Goal: Information Seeking & Learning: Learn about a topic

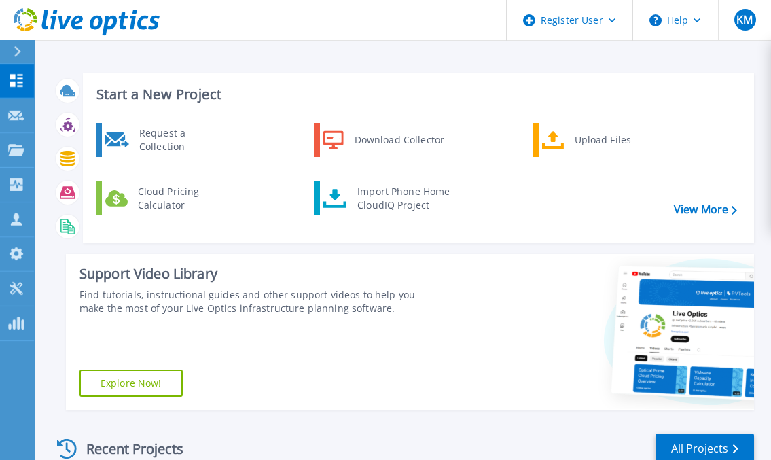
scroll to position [232, 0]
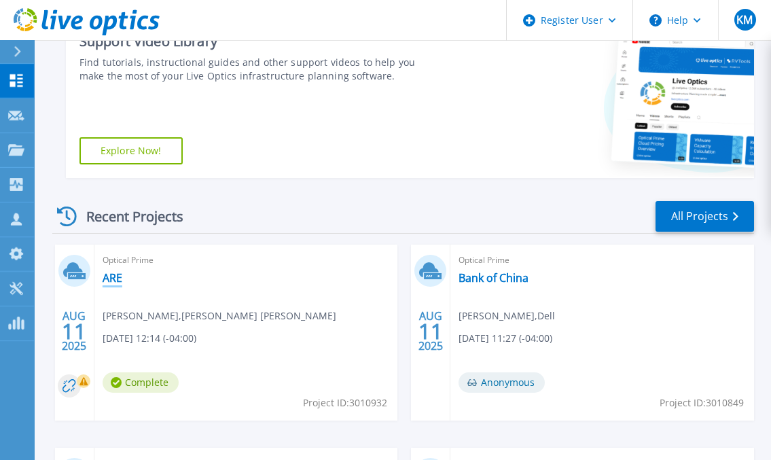
click at [113, 272] on link "ARE" at bounding box center [113, 278] width 20 height 14
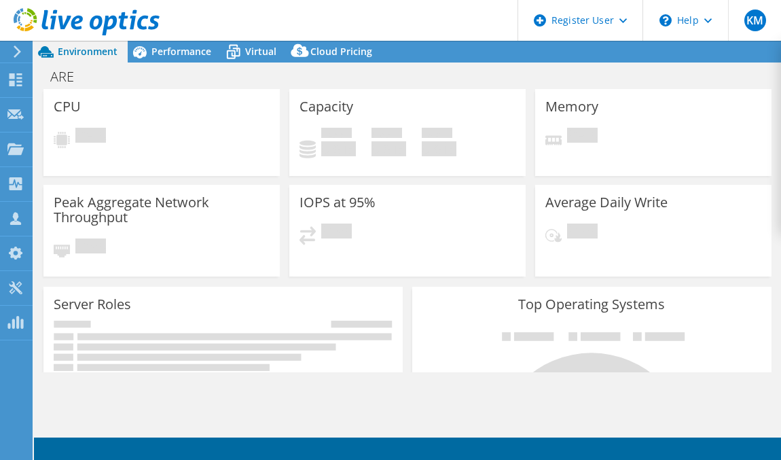
select select "USD"
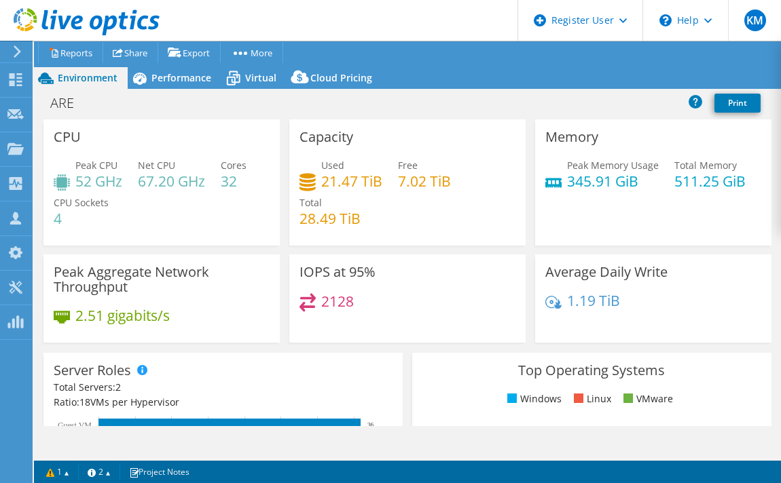
click at [274, 104] on div "ARE Print" at bounding box center [407, 102] width 747 height 25
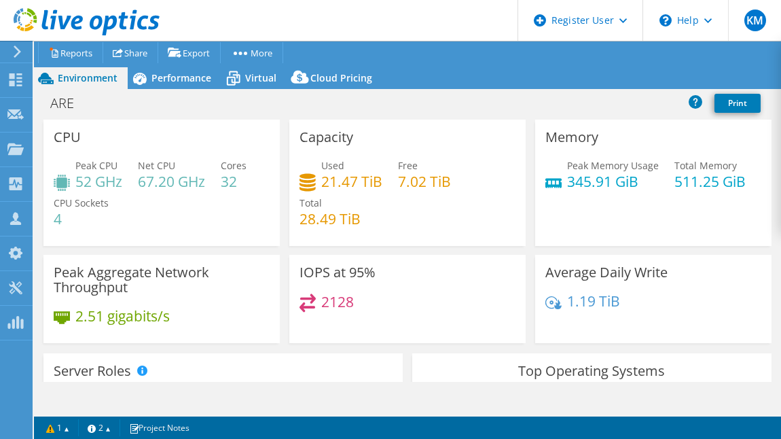
click at [69, 245] on div "CPU Peak CPU 52 GHz Net CPU 67.20 GHz Cores 32 CPU Sockets 4" at bounding box center [161, 182] width 236 height 126
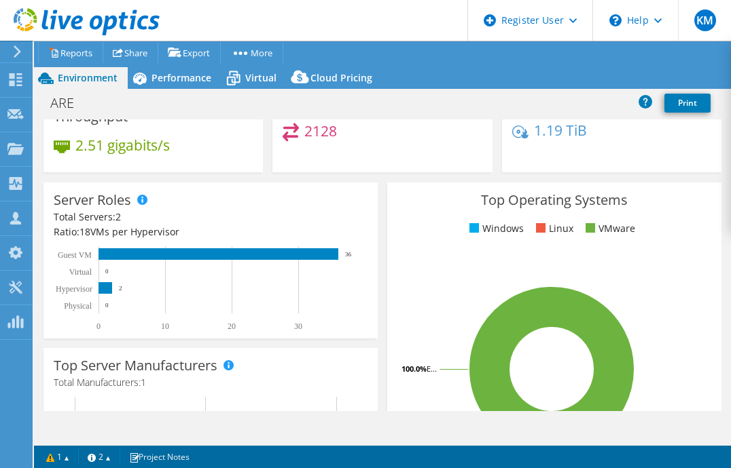
scroll to position [168, 0]
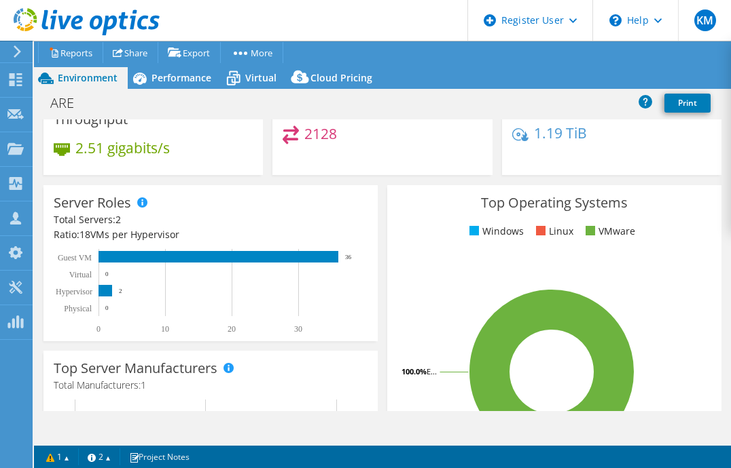
click at [306, 166] on div "IOPS at 95% 2128" at bounding box center [381, 131] width 219 height 88
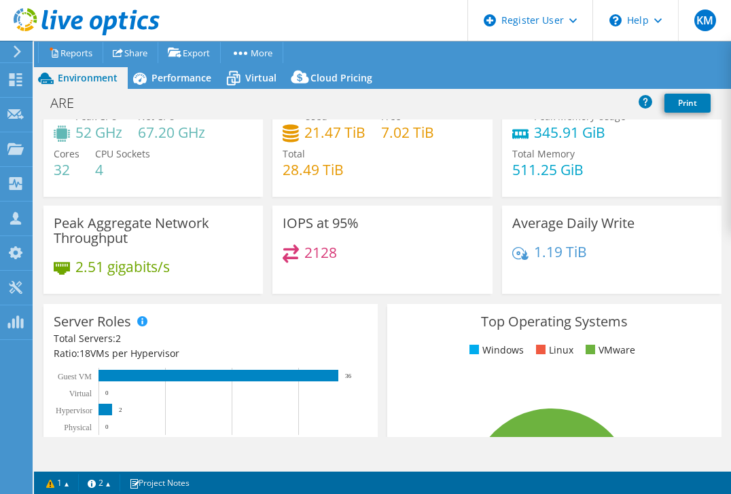
scroll to position [0, 0]
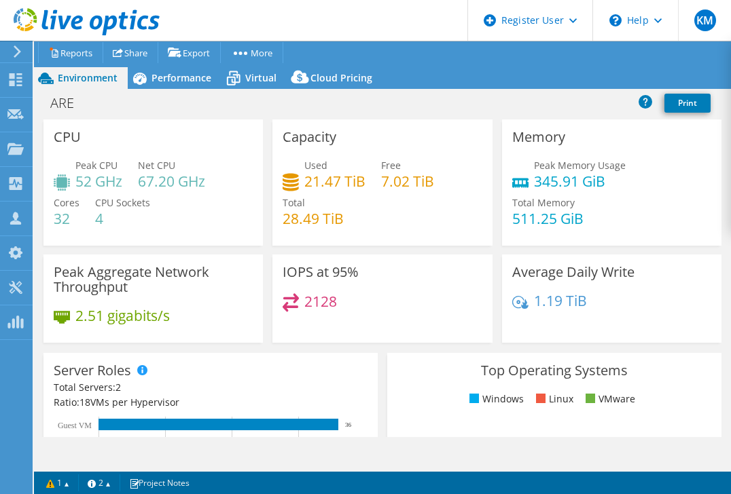
click at [33, 413] on div "KM Dell User [PERSON_NAME] [PERSON_NAME][EMAIL_ADDRESS][DOMAIN_NAME] Dell My Pr…" at bounding box center [365, 247] width 731 height 494
